Goal: Task Accomplishment & Management: Manage account settings

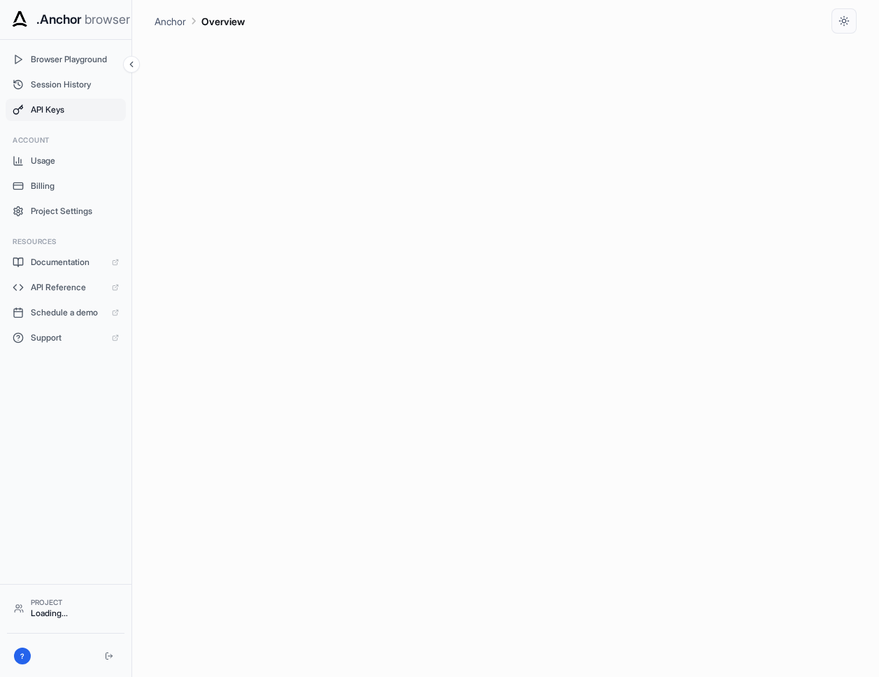
click at [64, 110] on span "API Keys" at bounding box center [75, 109] width 88 height 11
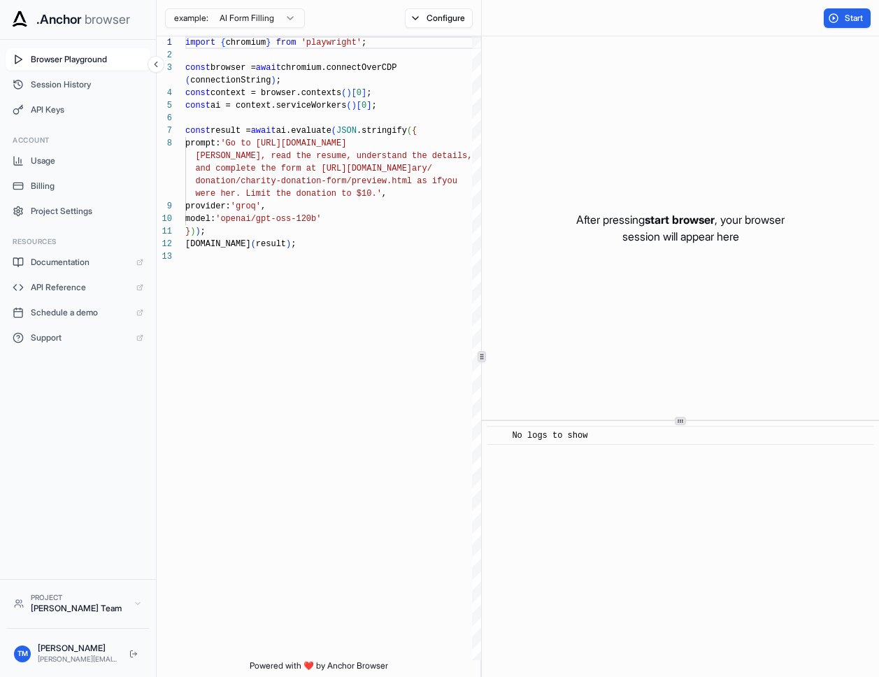
scroll to position [88, 0]
